Goal: Transaction & Acquisition: Subscribe to service/newsletter

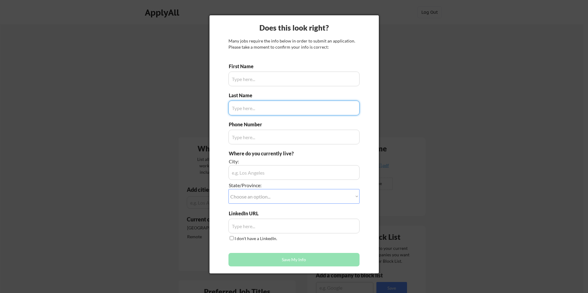
click at [427, 9] on div at bounding box center [294, 146] width 588 height 293
click at [426, 13] on div at bounding box center [294, 146] width 588 height 293
click at [128, 77] on div at bounding box center [294, 146] width 588 height 293
click at [429, 11] on div at bounding box center [294, 146] width 588 height 293
click at [258, 77] on input "input" at bounding box center [293, 79] width 131 height 15
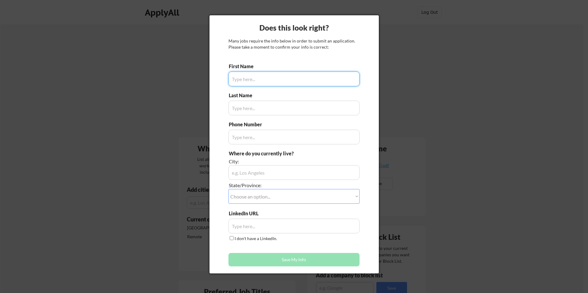
click at [253, 80] on input "input" at bounding box center [293, 79] width 131 height 15
type input "Jynnifer"
click at [275, 112] on input "input" at bounding box center [293, 108] width 131 height 15
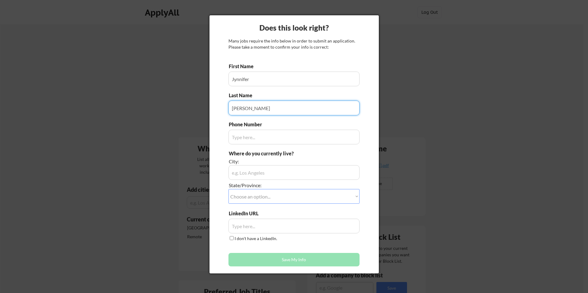
type input "Pierro"
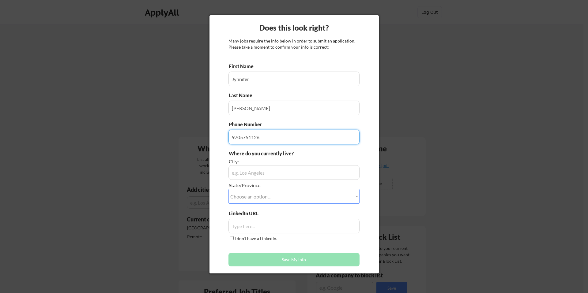
type input "9705751126"
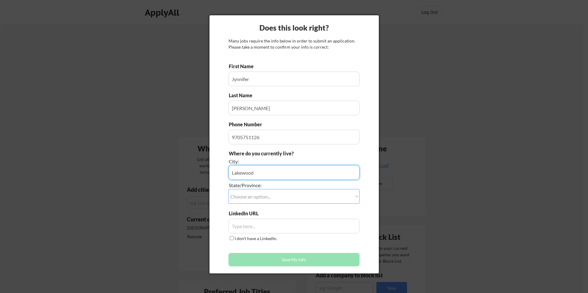
type input "Lakewood"
click at [269, 196] on select "Choose an option... Other/Not Applicable Alabama Alaska Alberta Arizona Arkansa…" at bounding box center [293, 196] width 131 height 15
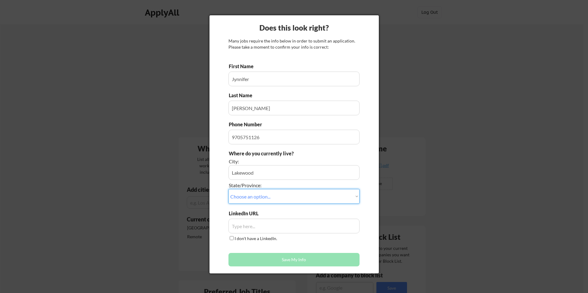
select select ""Colorado""
click at [228, 189] on select "Choose an option... Other/Not Applicable Alabama Alaska Alberta Arizona Arkansa…" at bounding box center [293, 196] width 131 height 15
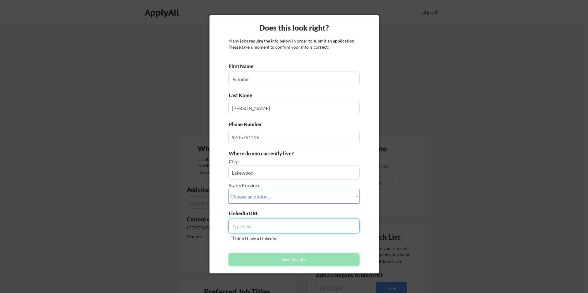
click at [251, 228] on input "input" at bounding box center [293, 226] width 131 height 15
paste input "www.linkedin.com/in/jynnifer-pierro-cmrs-3554195"
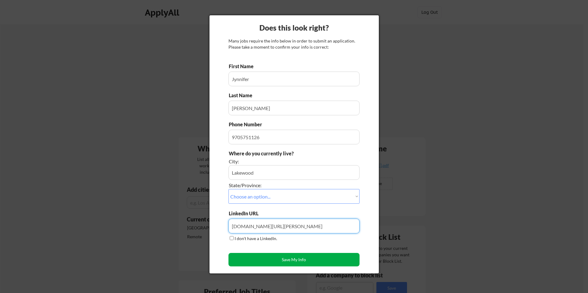
type input "www.linkedin.com/in/jynnifer-pierro-cmrs-3554195"
click at [247, 257] on button "Save My Info" at bounding box center [293, 259] width 131 height 13
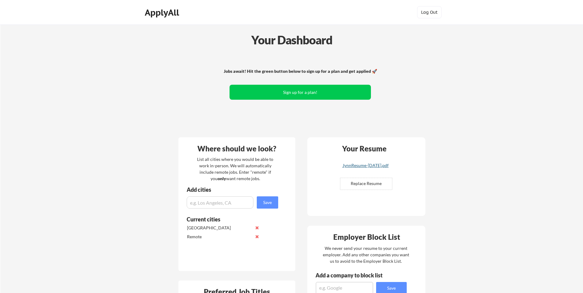
click at [374, 166] on div "JynnResume-July 2025.pdf" at bounding box center [365, 166] width 73 height 4
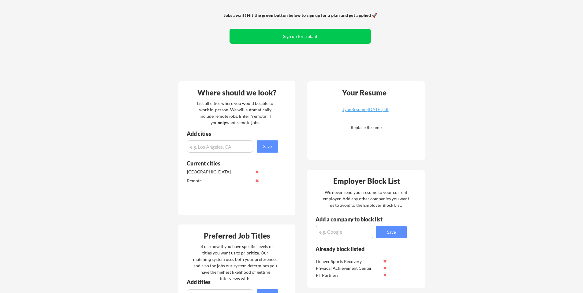
scroll to position [57, 0]
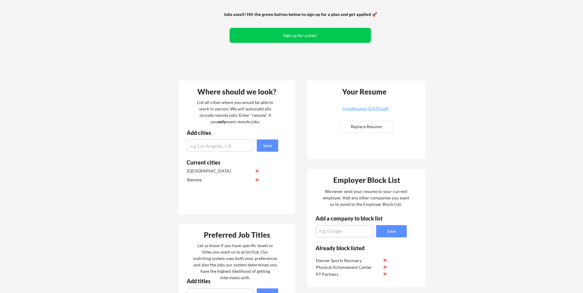
click at [224, 148] on input "input" at bounding box center [220, 146] width 67 height 12
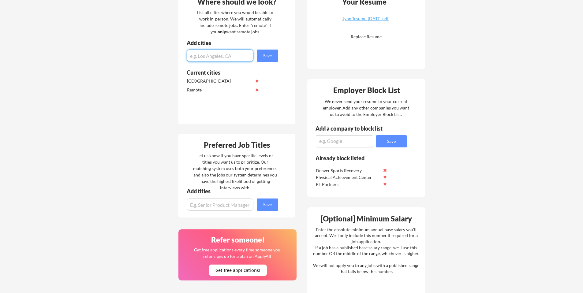
scroll to position [170, 0]
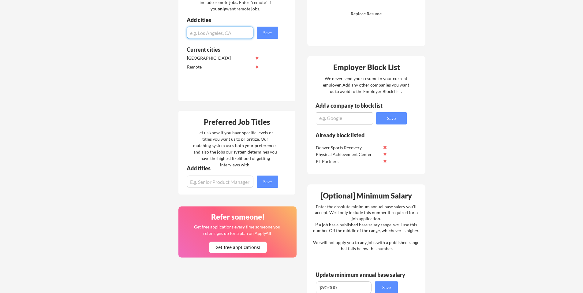
click at [216, 185] on input "input" at bounding box center [220, 182] width 67 height 12
type input "Customer Success"
click at [274, 179] on button "Save" at bounding box center [267, 182] width 21 height 12
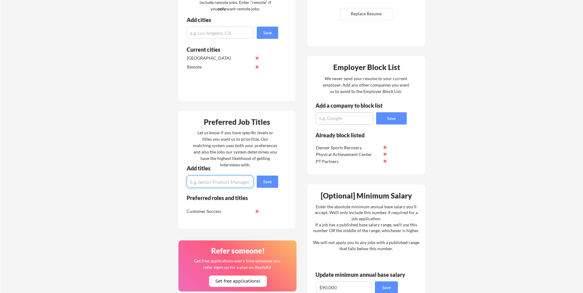
click at [213, 182] on input "input" at bounding box center [220, 182] width 67 height 12
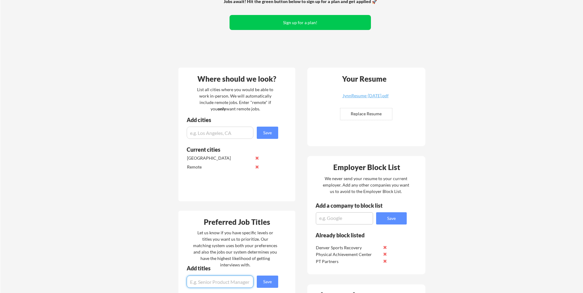
scroll to position [21, 0]
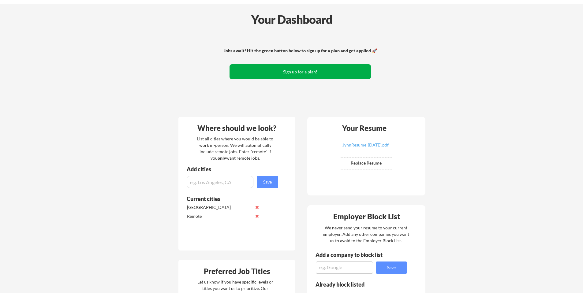
click at [298, 76] on button "Sign up for a plan!" at bounding box center [300, 71] width 141 height 15
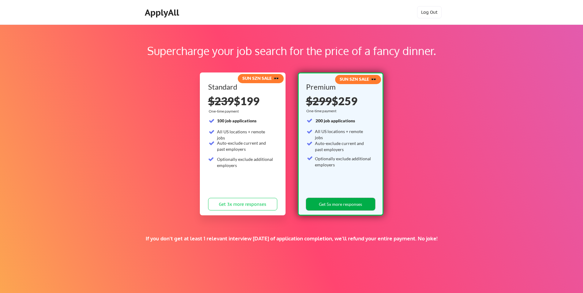
click at [349, 204] on button "Get 5x more responses" at bounding box center [340, 204] width 69 height 13
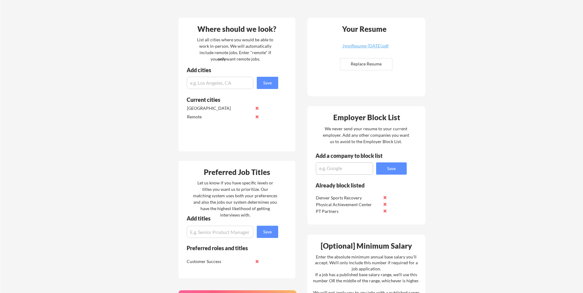
scroll to position [138, 0]
click at [220, 240] on div "Preferred Job Titles Let us know if you have specific levels or titles you want…" at bounding box center [237, 219] width 117 height 118
click at [223, 233] on input "input" at bounding box center [220, 231] width 67 height 12
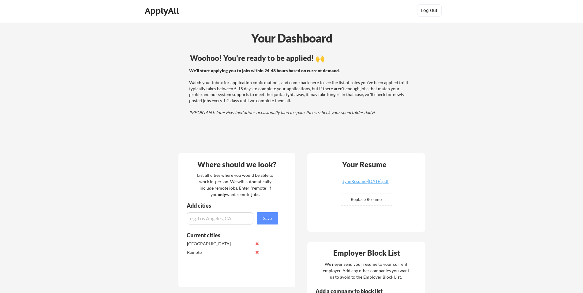
scroll to position [396, 0]
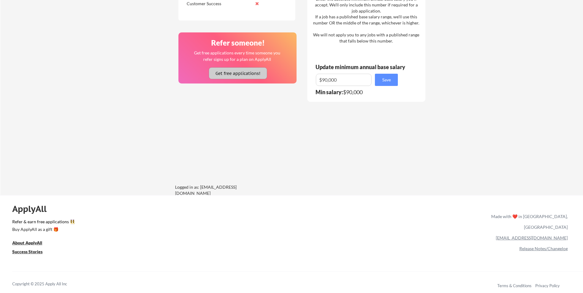
click at [229, 74] on button "Get free applications!" at bounding box center [238, 73] width 58 height 11
